Goal: Task Accomplishment & Management: Manage account settings

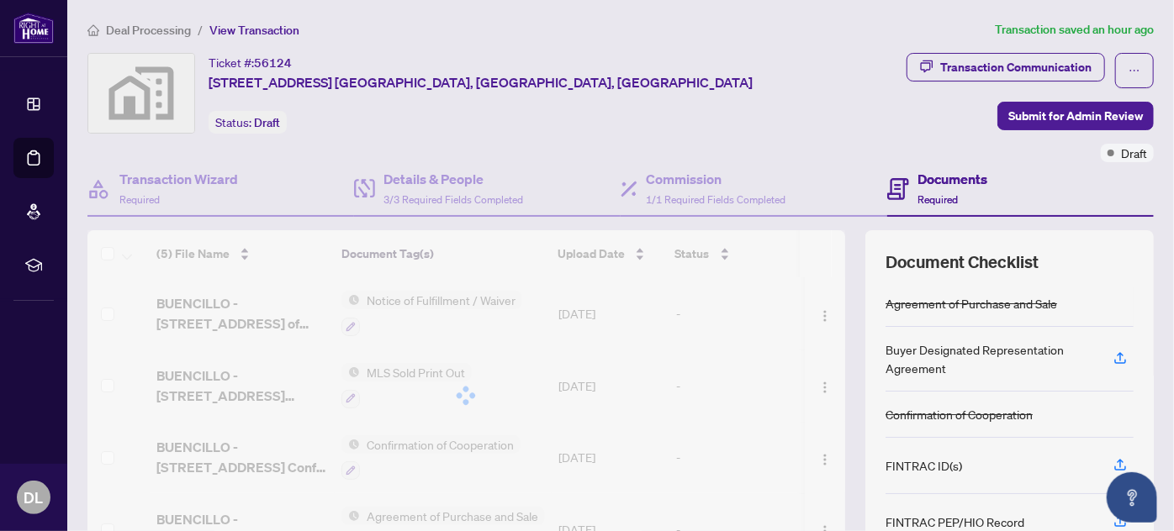
scroll to position [136, 0]
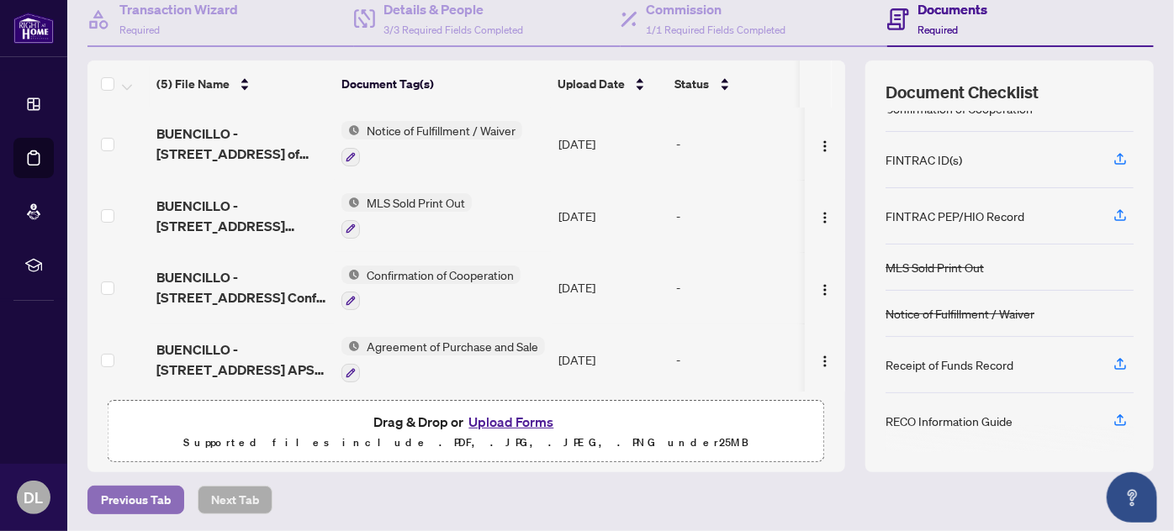
click at [122, 505] on span "Previous Tab" at bounding box center [136, 500] width 70 height 27
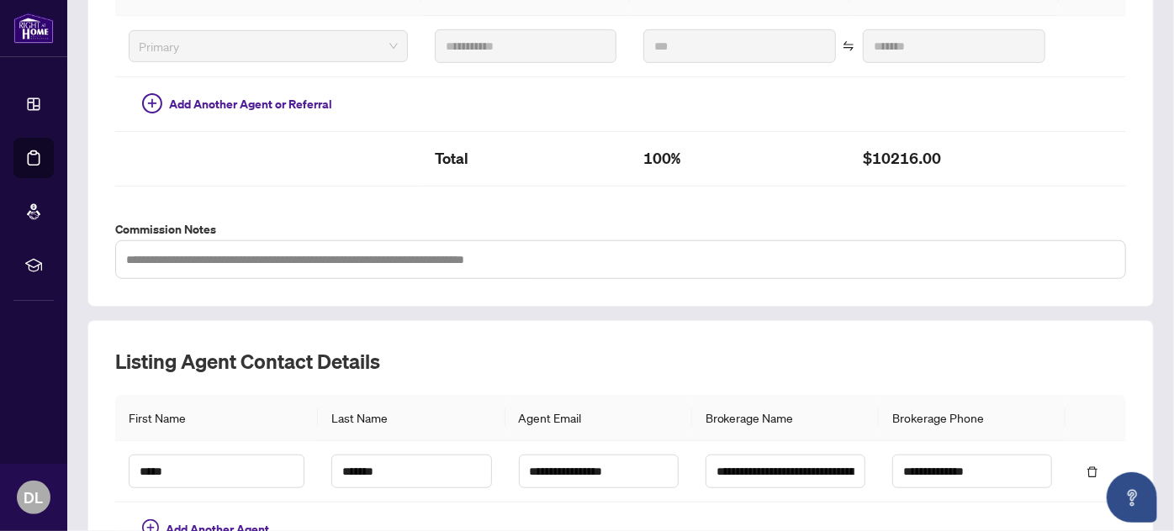
scroll to position [571, 0]
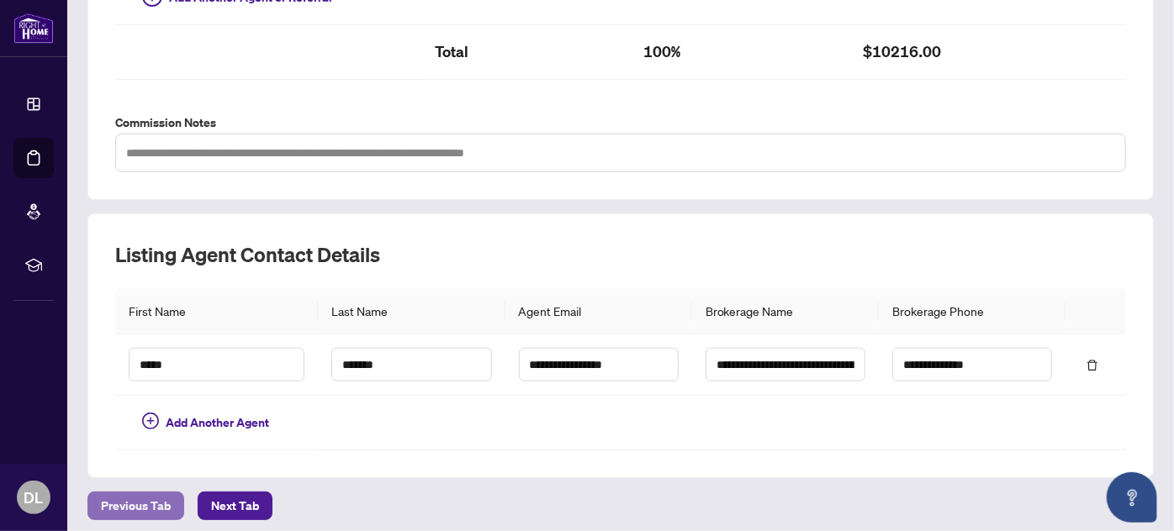
click at [139, 494] on span "Previous Tab" at bounding box center [136, 506] width 70 height 27
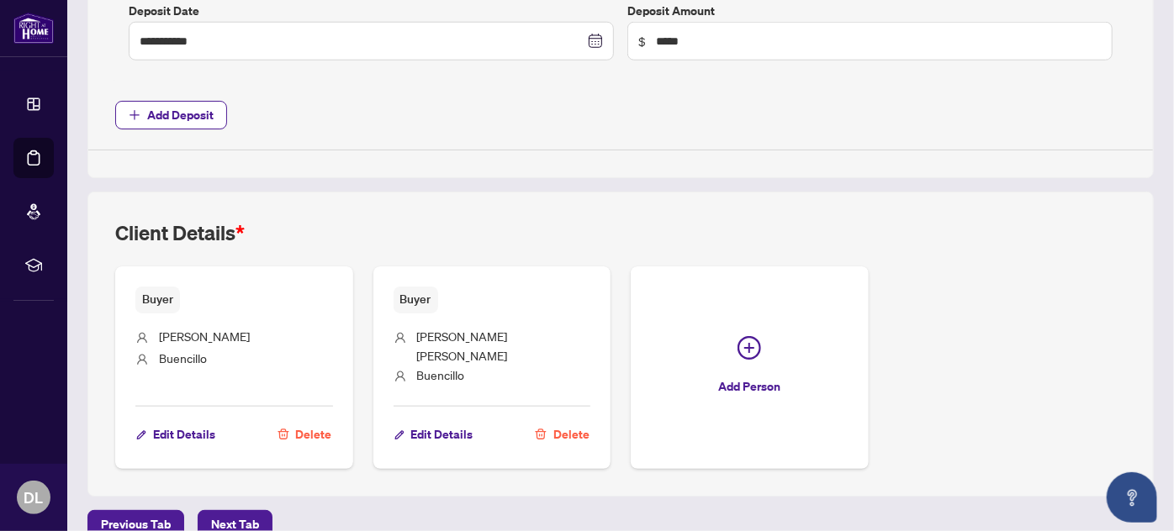
scroll to position [804, 0]
click at [457, 332] on span "[PERSON_NAME] [PERSON_NAME]" at bounding box center [462, 344] width 91 height 34
click at [493, 329] on span "[PERSON_NAME] [PERSON_NAME]" at bounding box center [462, 344] width 91 height 34
click at [432, 420] on span "Edit Details" at bounding box center [442, 433] width 62 height 27
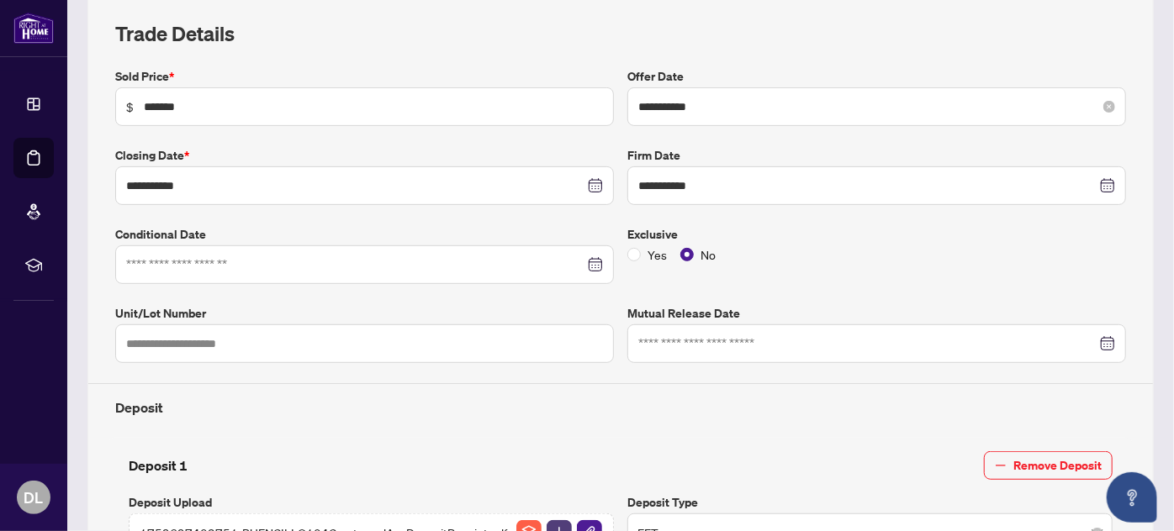
scroll to position [152, 0]
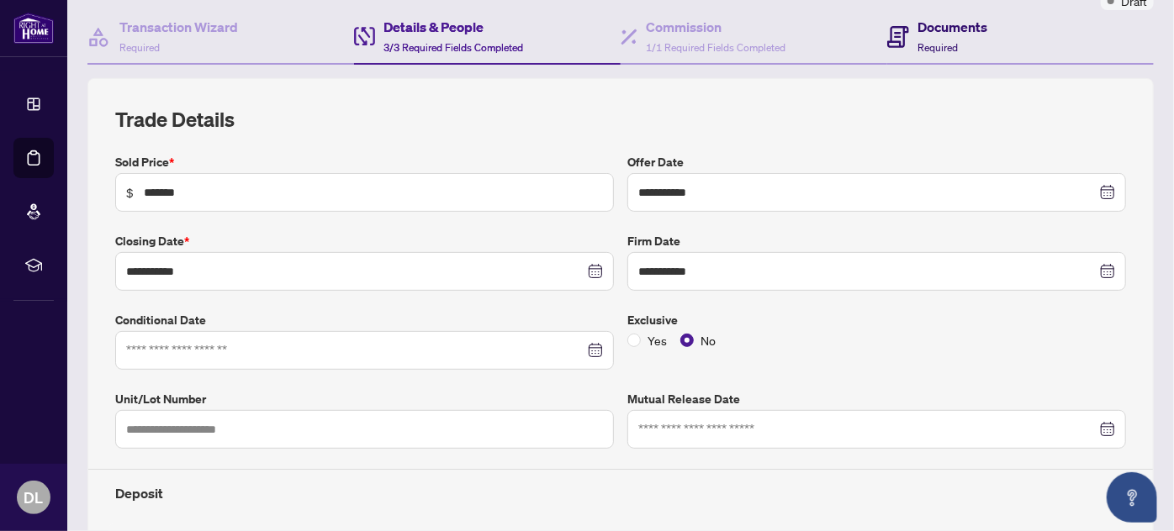
click at [930, 33] on h4 "Documents" at bounding box center [952, 27] width 70 height 20
